Goal: Task Accomplishment & Management: Use online tool/utility

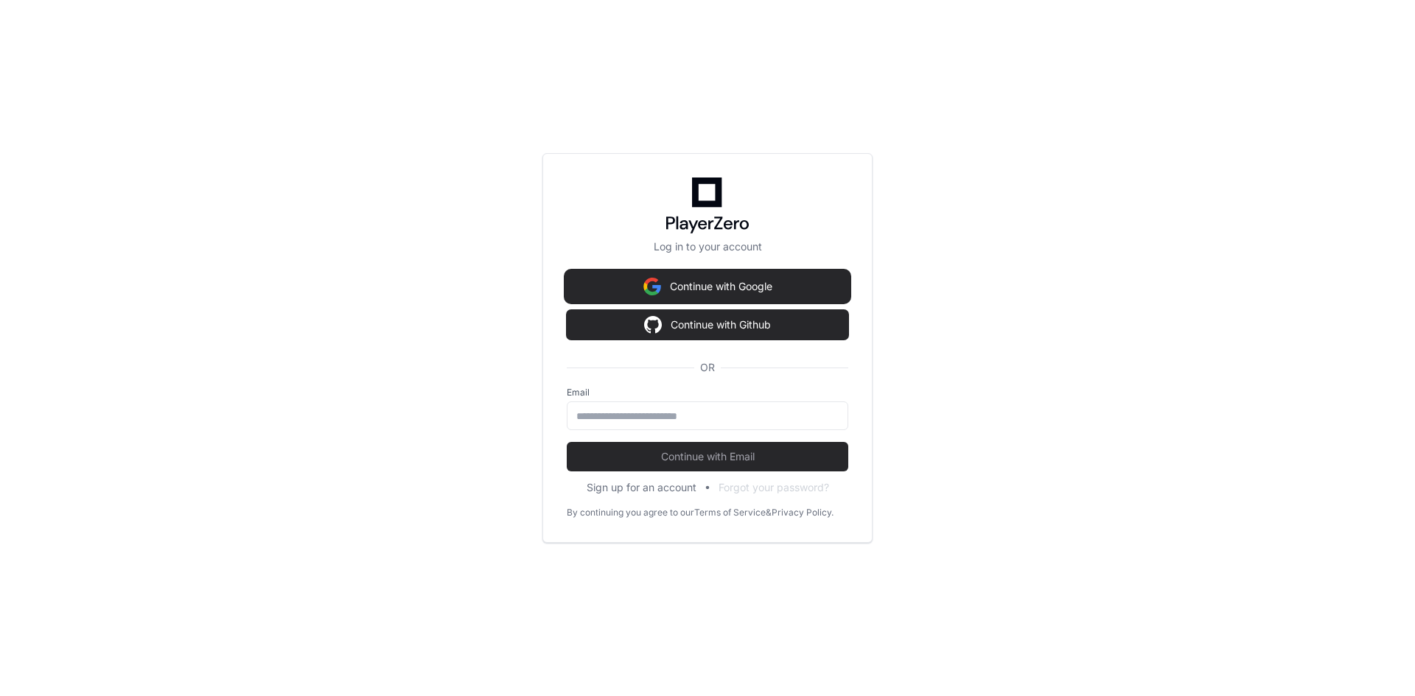
click at [730, 290] on button "Continue with Google" at bounding box center [707, 286] width 281 height 29
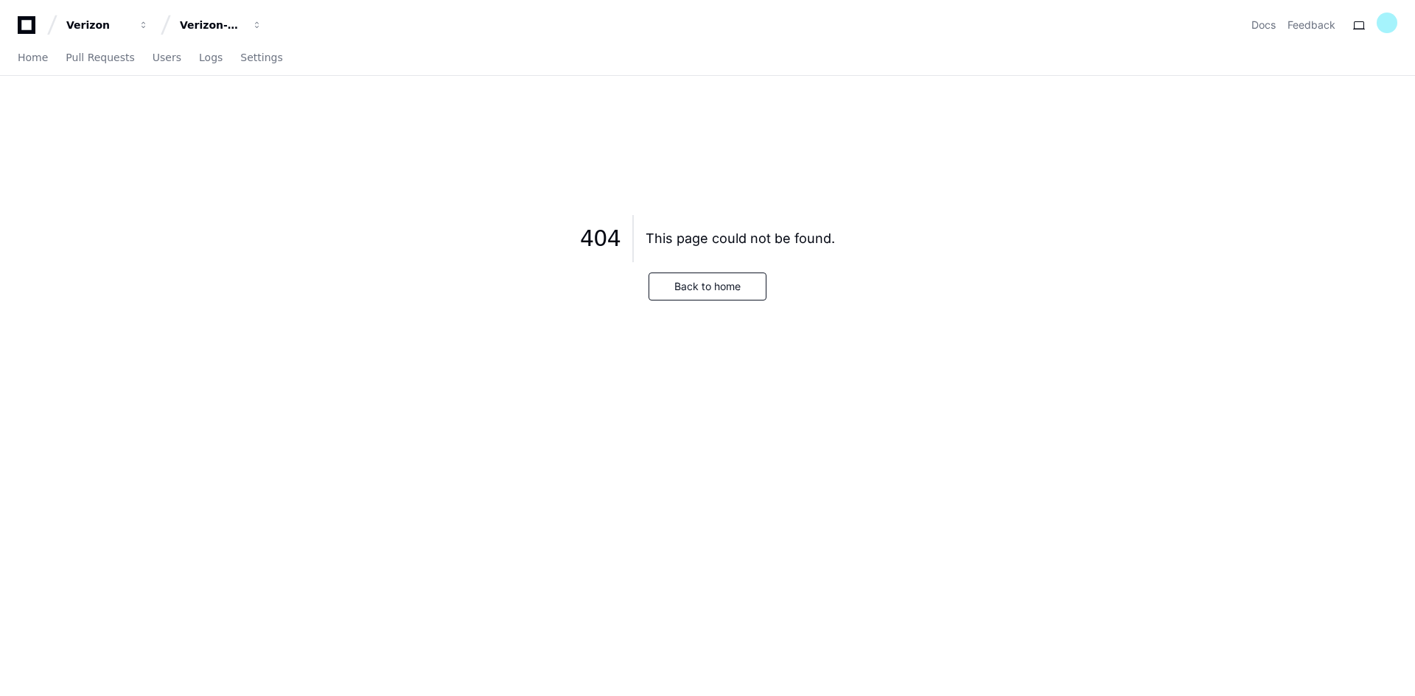
click at [388, 308] on div "404 This page could not be found. Back to home" at bounding box center [707, 252] width 1344 height 283
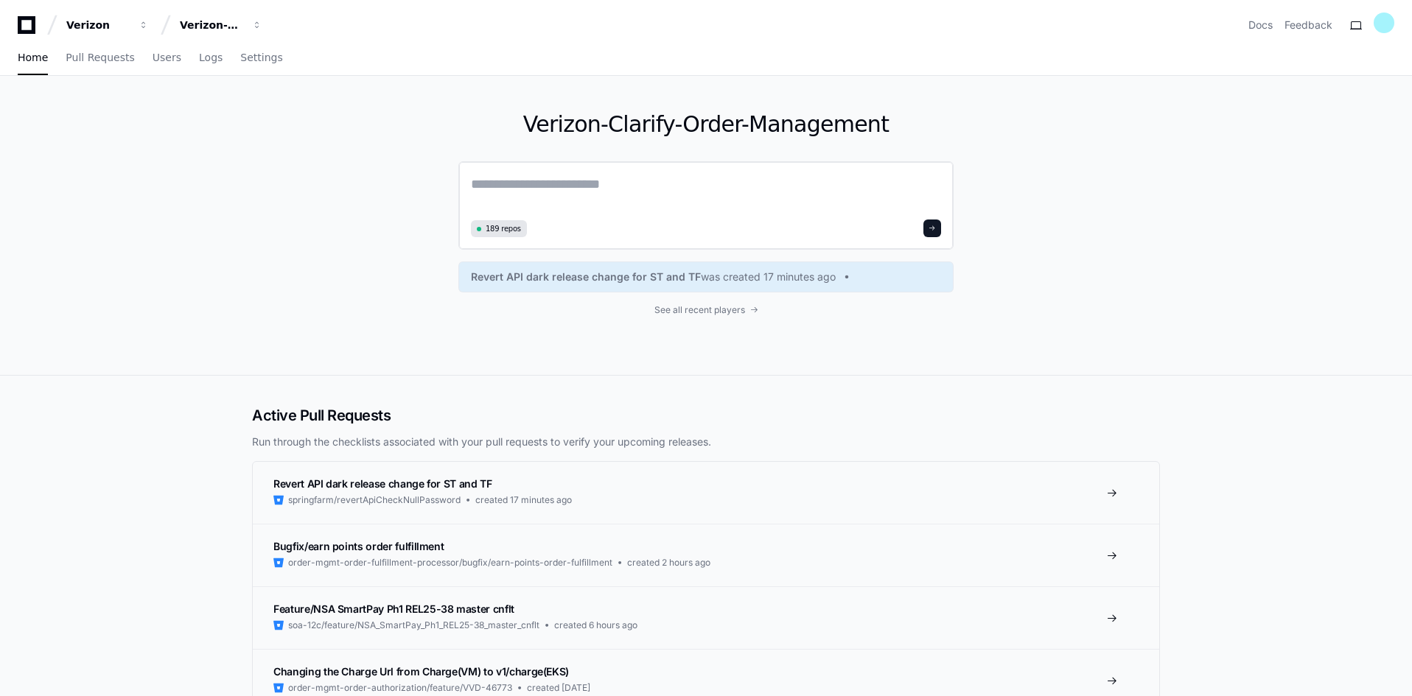
click at [626, 192] on textarea at bounding box center [706, 194] width 470 height 41
